Goal: Check status

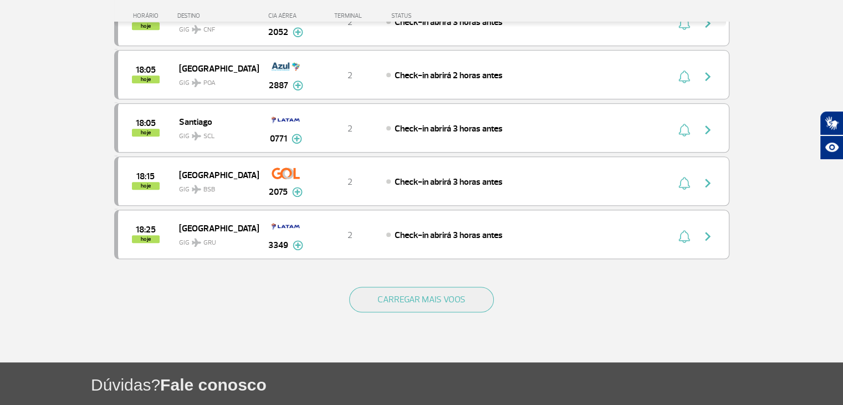
scroll to position [998, 0]
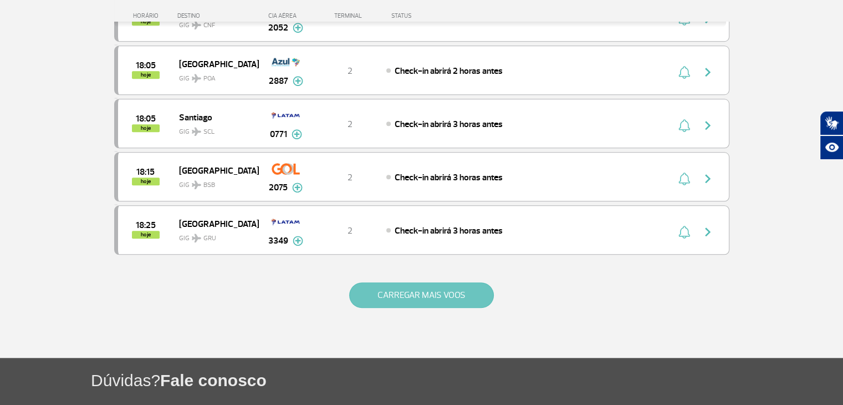
click at [445, 297] on button "CARREGAR MAIS VOOS" at bounding box center [421, 295] width 145 height 26
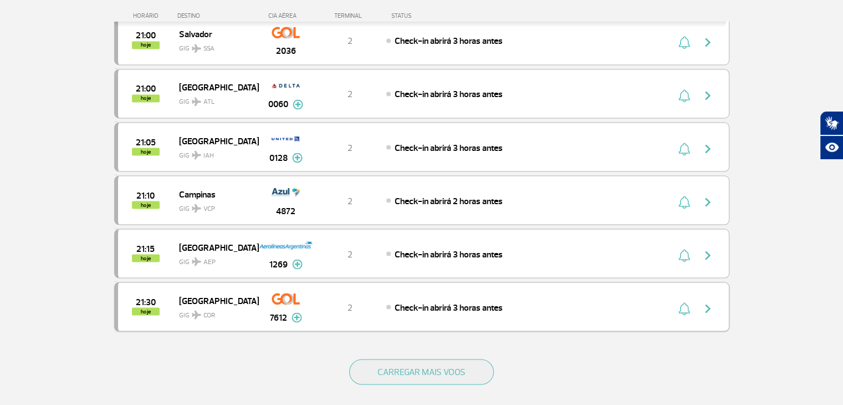
scroll to position [2051, 0]
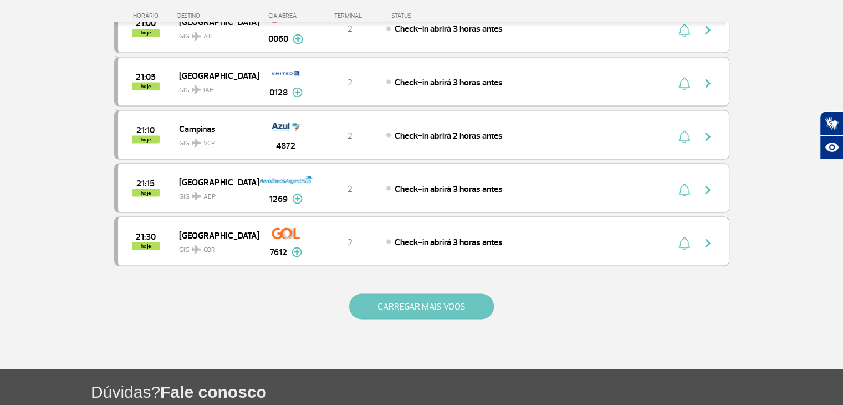
click at [468, 293] on button "CARREGAR MAIS VOOS" at bounding box center [421, 306] width 145 height 26
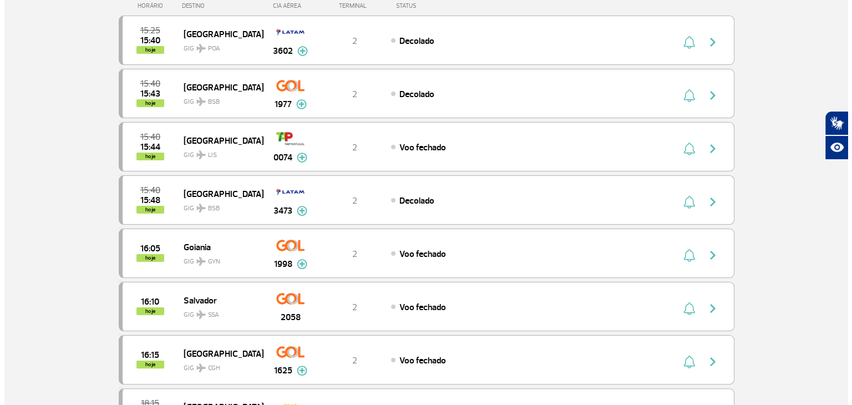
scroll to position [0, 0]
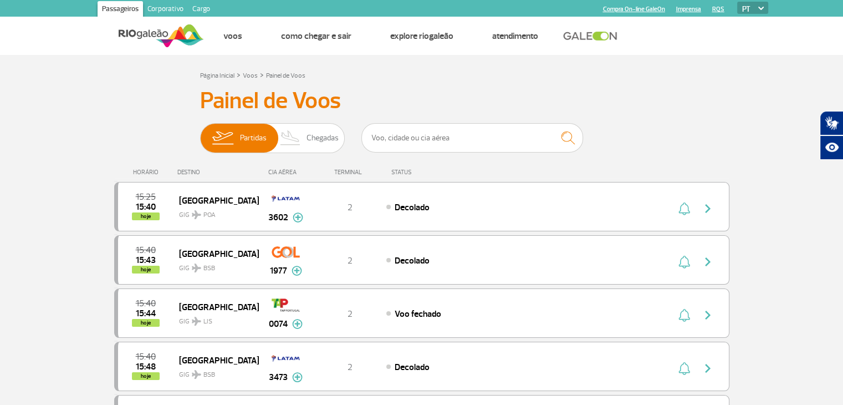
click at [486, 134] on input "text" at bounding box center [472, 137] width 222 height 29
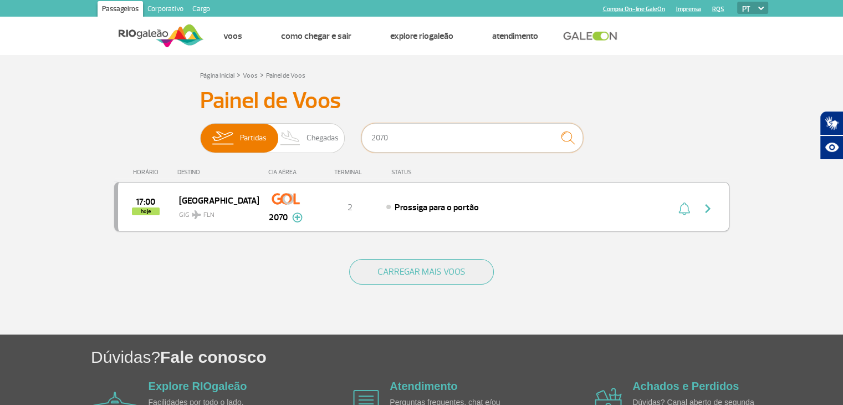
type input "2070"
click at [705, 209] on img "button" at bounding box center [707, 208] width 13 height 13
